Goal: Information Seeking & Learning: Learn about a topic

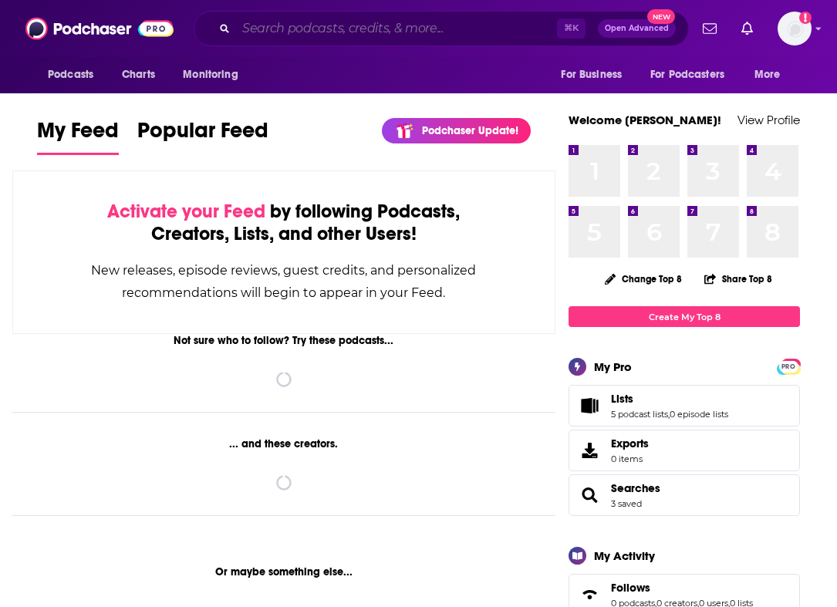
click at [431, 20] on input "Search podcasts, credits, & more..." at bounding box center [396, 28] width 321 height 25
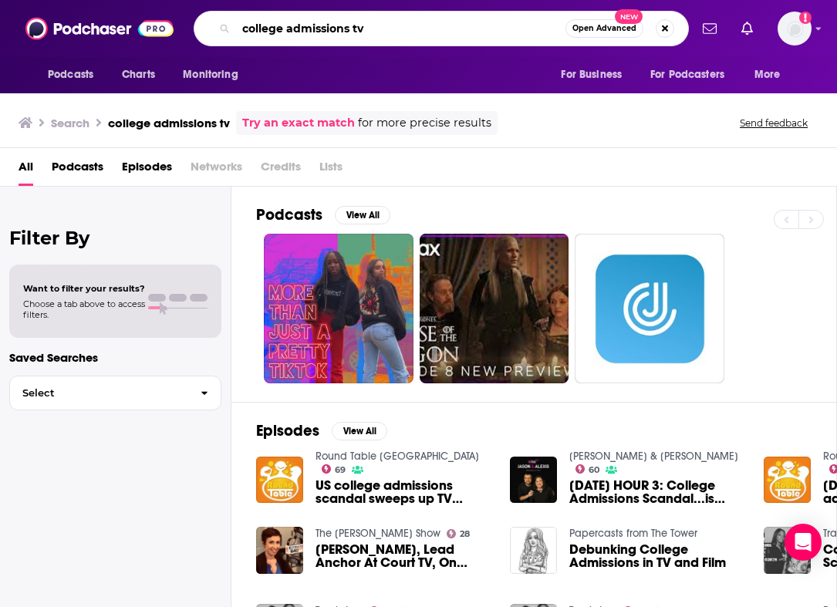
click at [417, 29] on input "college admissions tv" at bounding box center [400, 28] width 329 height 25
type input "college admission"
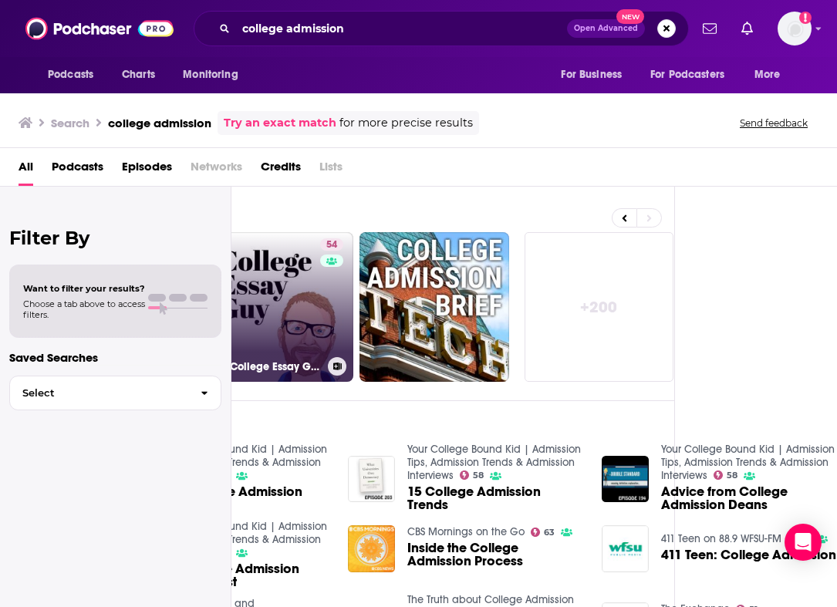
scroll to position [0, 830]
click at [322, 280] on div "54" at bounding box center [334, 297] width 27 height 119
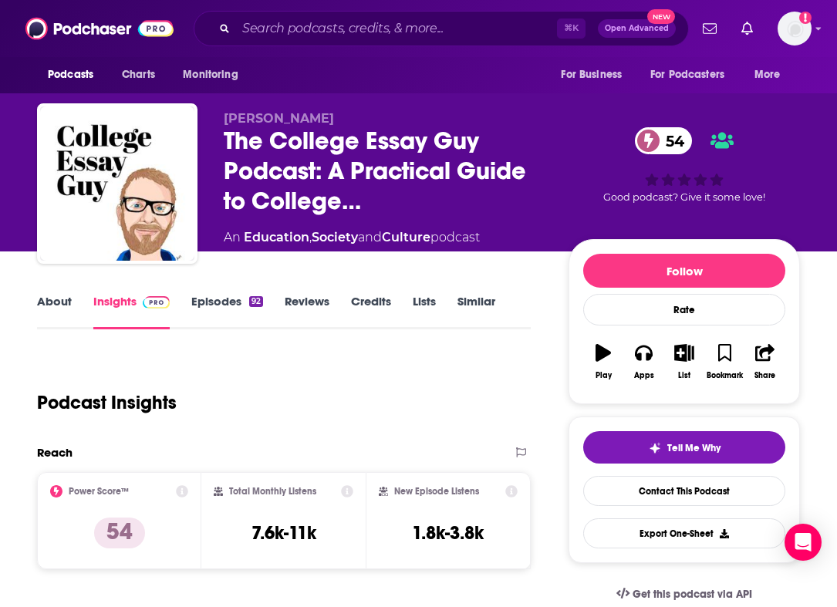
click at [198, 307] on link "Episodes 92" at bounding box center [227, 311] width 72 height 35
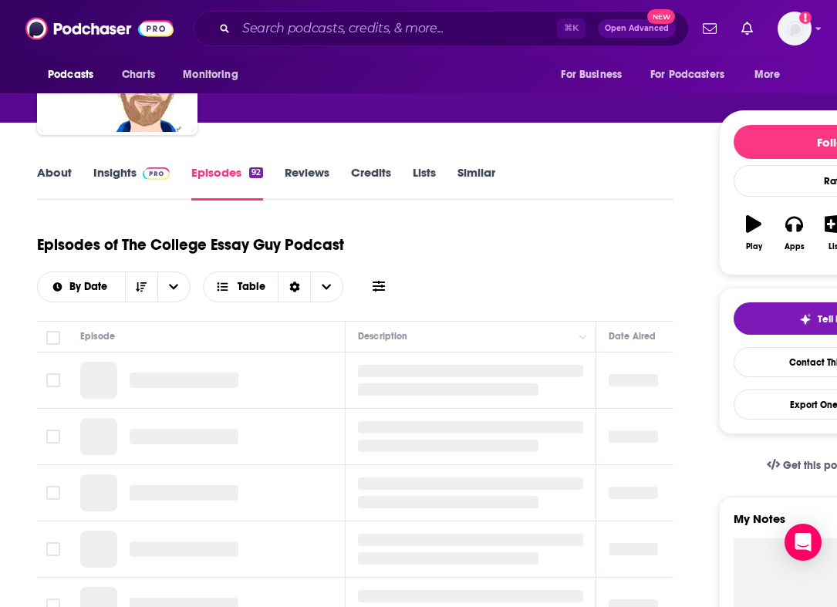
scroll to position [258, 0]
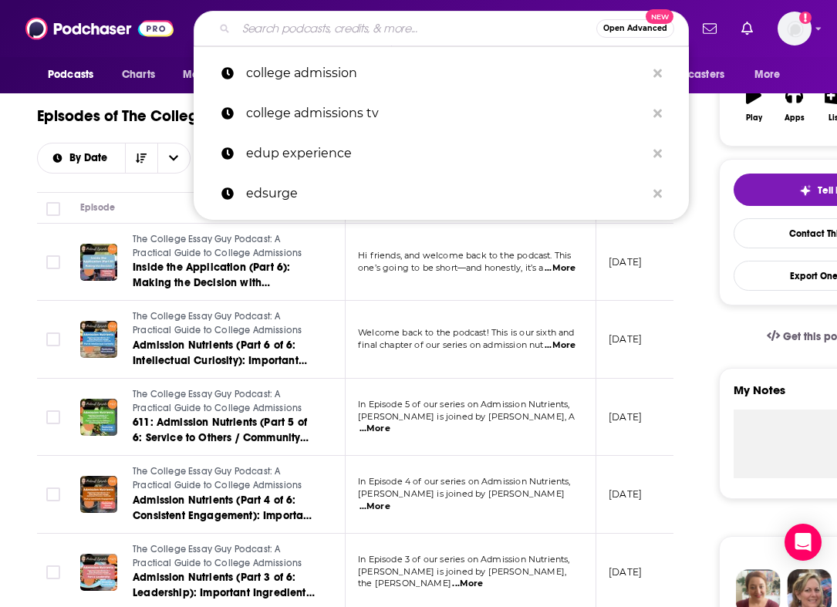
click at [453, 35] on input "Search podcasts, credits, & more..." at bounding box center [416, 28] width 360 height 25
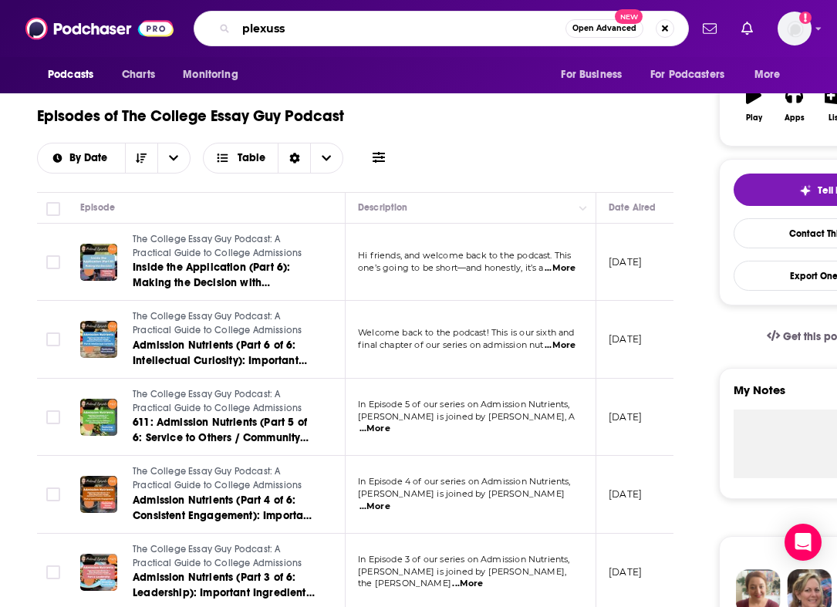
type input "plexusss"
